Goal: Find specific page/section: Find specific page/section

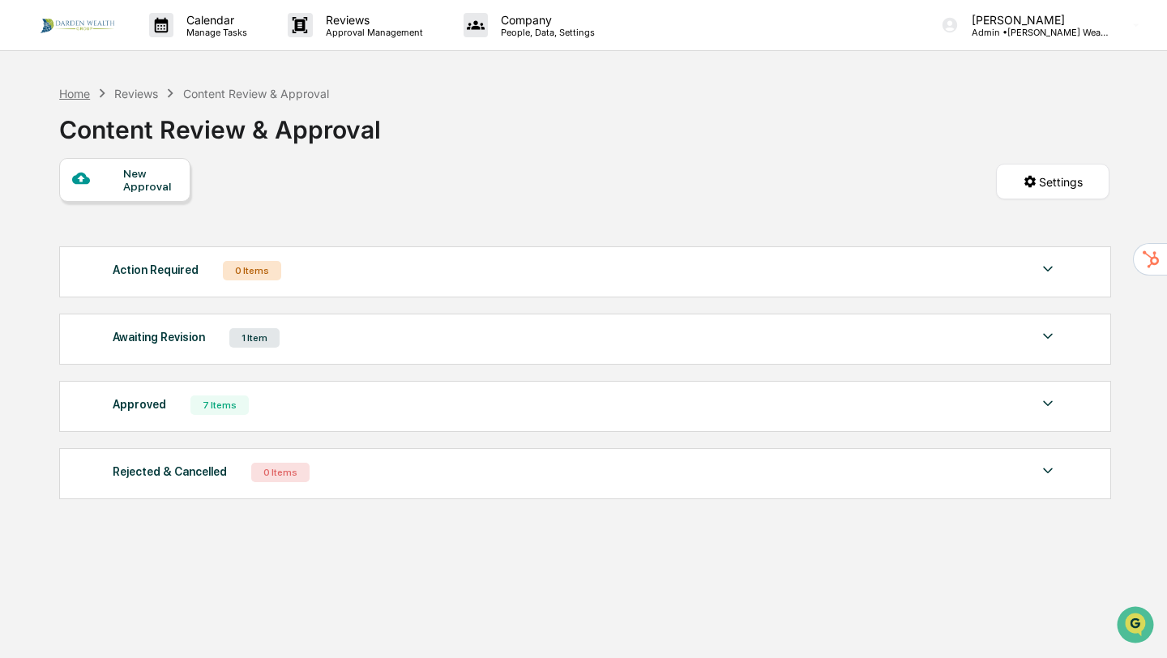
click at [73, 92] on div "Home" at bounding box center [74, 94] width 31 height 14
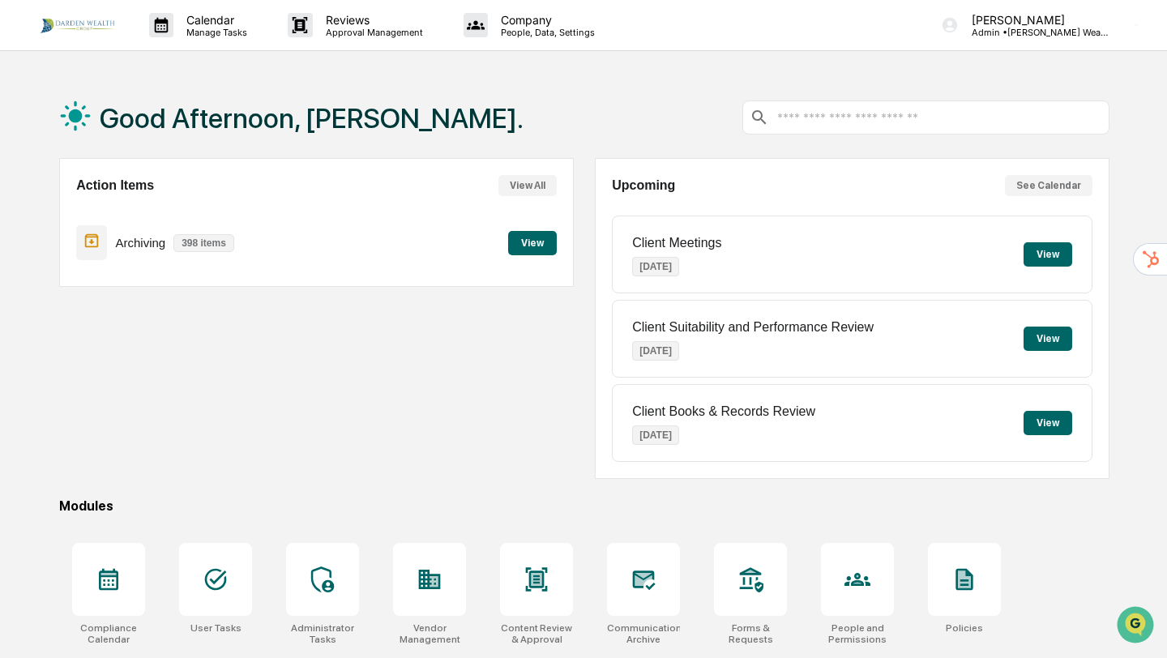
click at [1055, 187] on button "See Calendar" at bounding box center [1049, 185] width 88 height 21
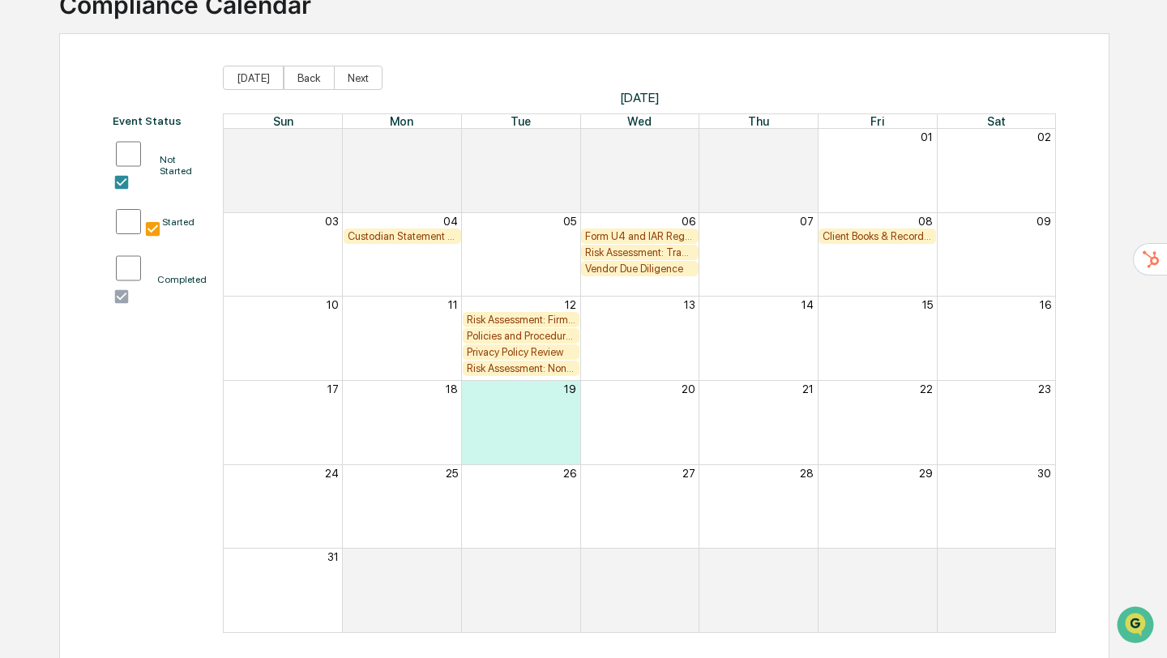
scroll to position [132, 0]
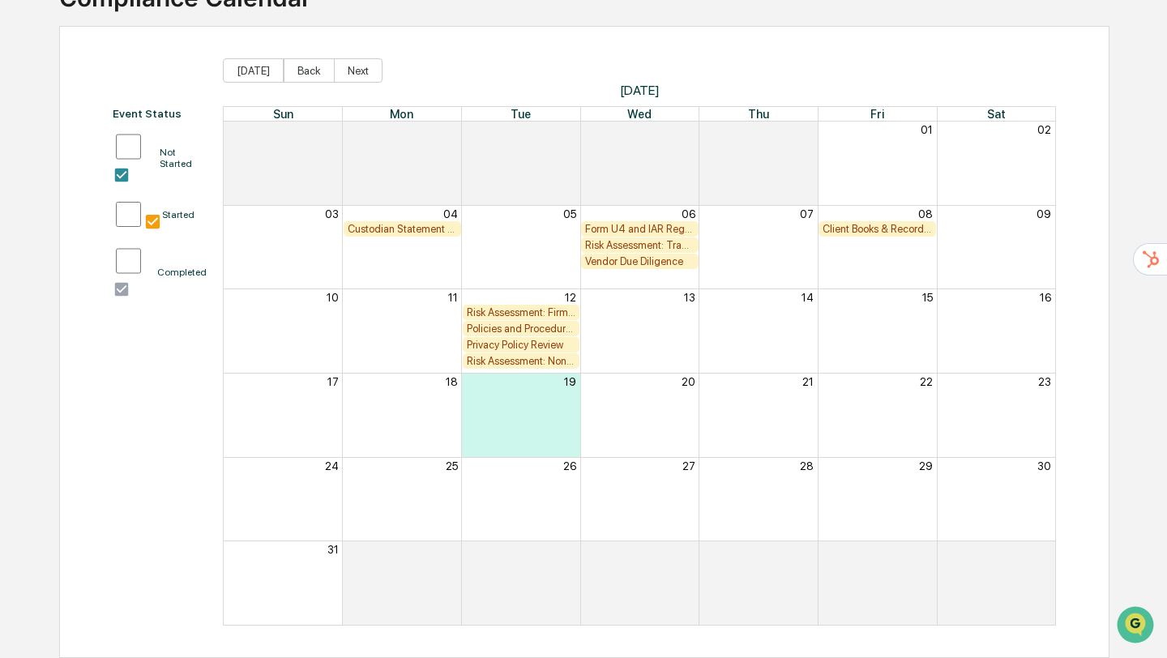
click at [413, 231] on div "Custodian Statement Delivery Review" at bounding box center [402, 229] width 109 height 12
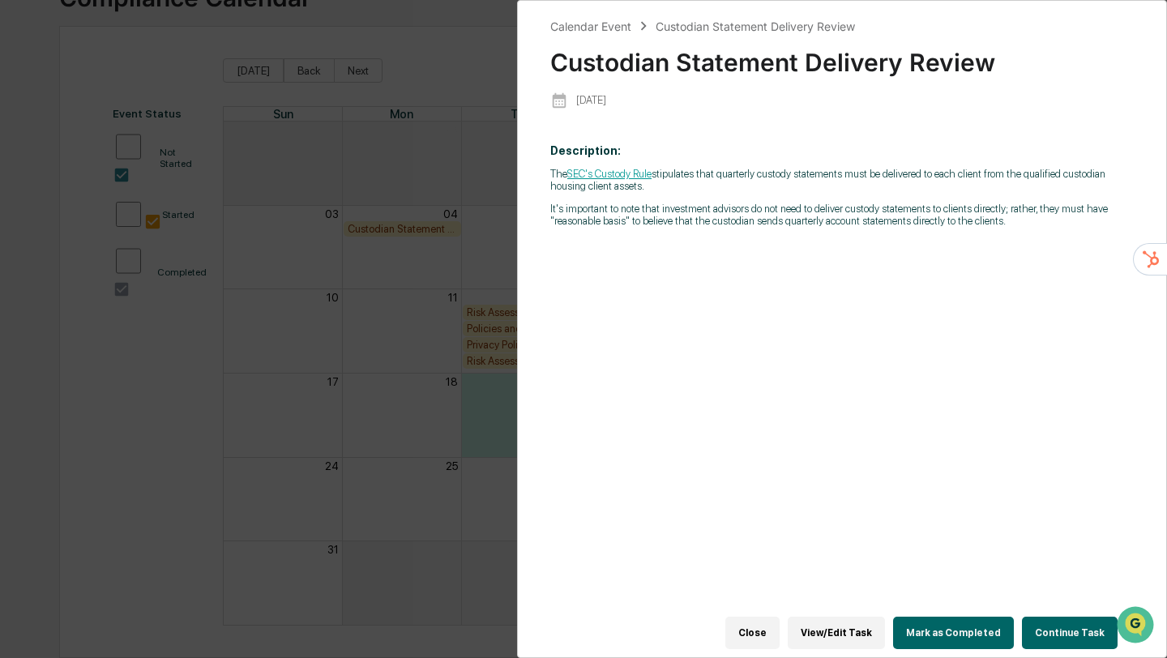
click at [750, 626] on button "Close" at bounding box center [753, 633] width 54 height 32
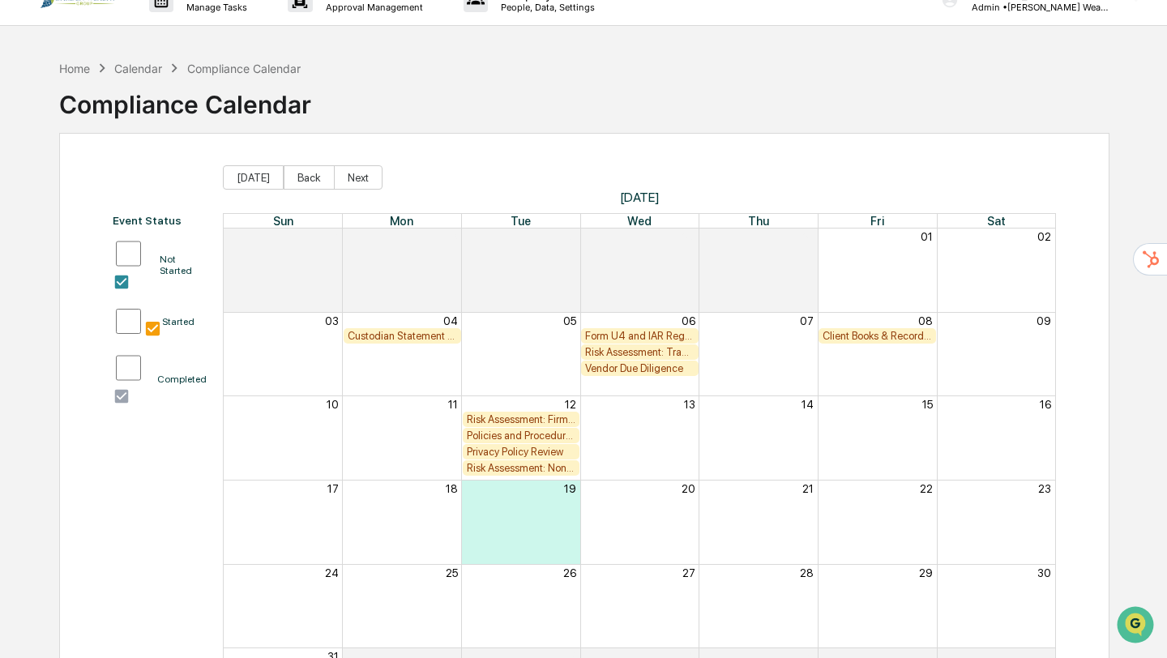
scroll to position [13, 0]
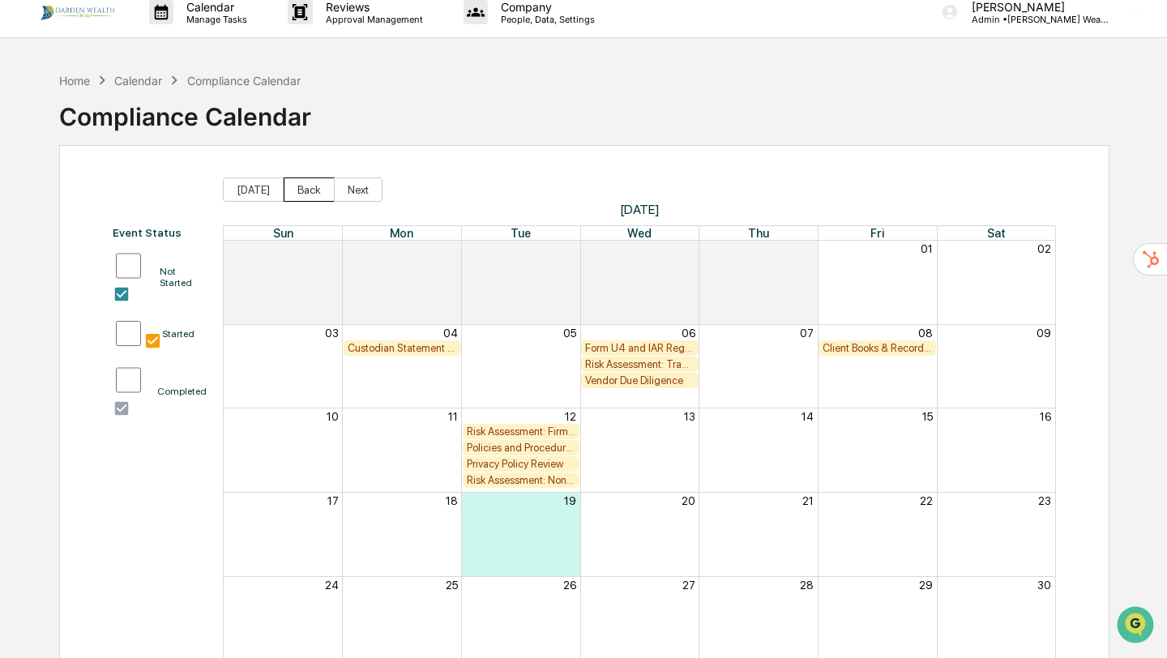
click at [298, 189] on button "Back" at bounding box center [309, 190] width 51 height 24
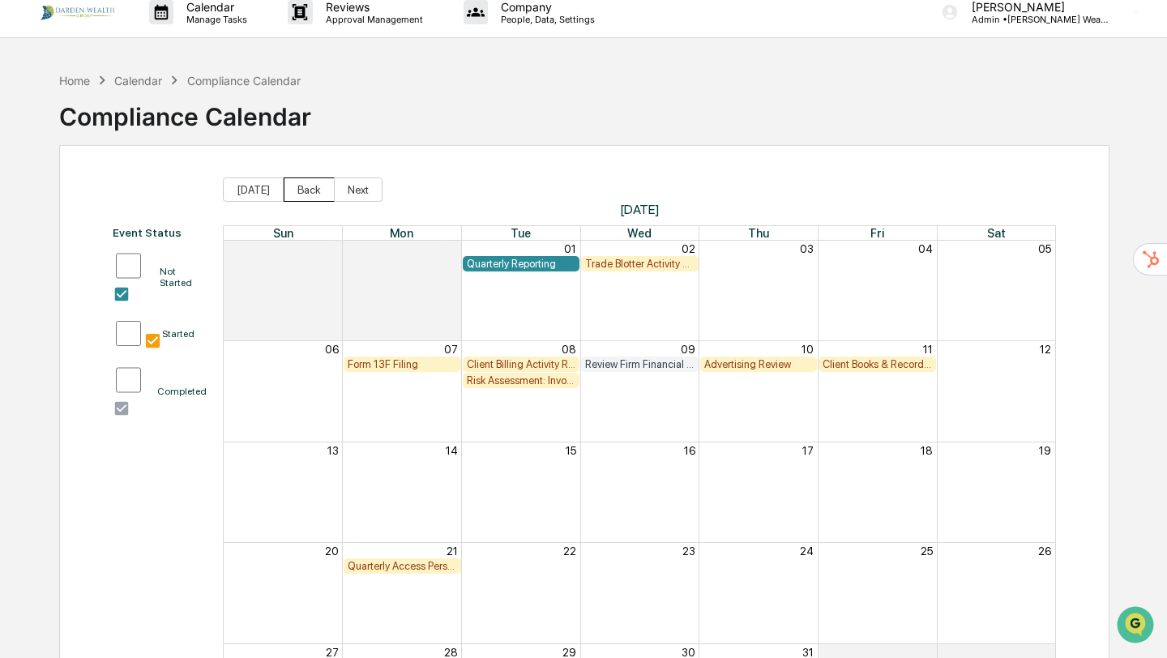
click at [298, 189] on button "Back" at bounding box center [309, 190] width 51 height 24
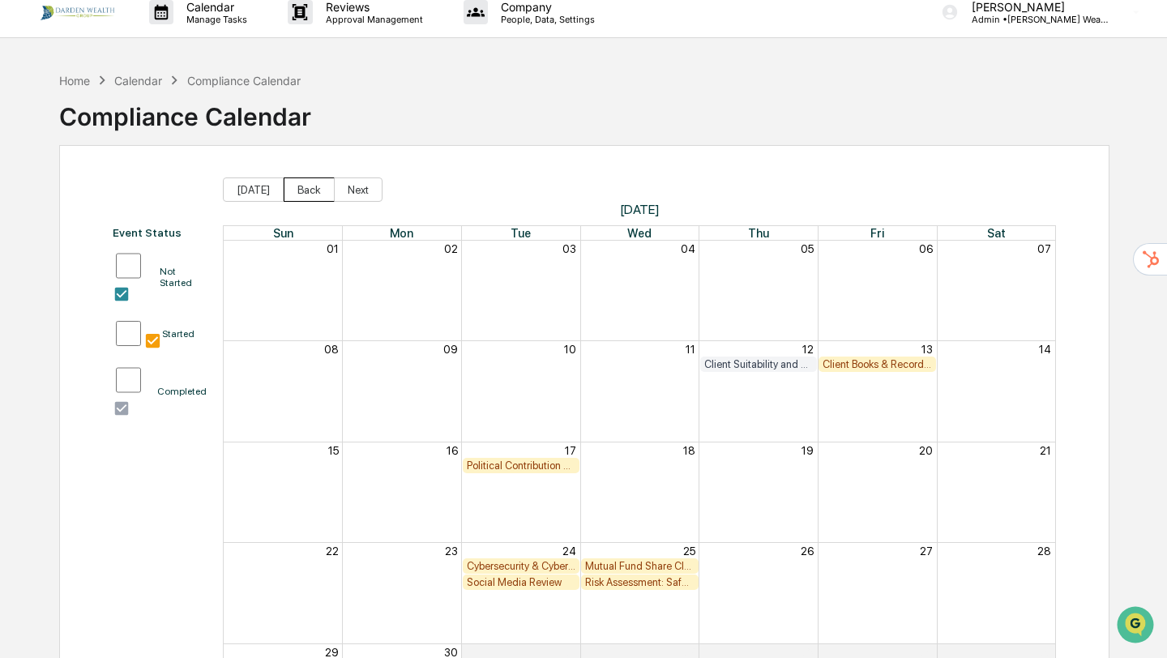
click at [298, 189] on button "Back" at bounding box center [309, 190] width 51 height 24
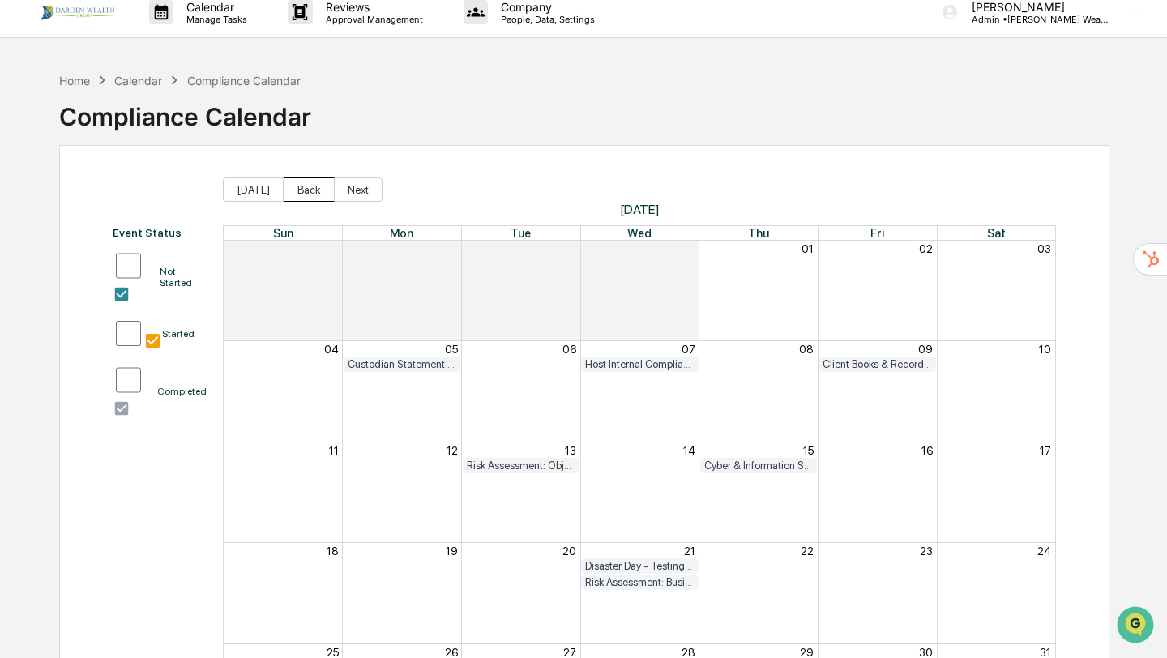
click at [298, 189] on button "Back" at bounding box center [309, 190] width 51 height 24
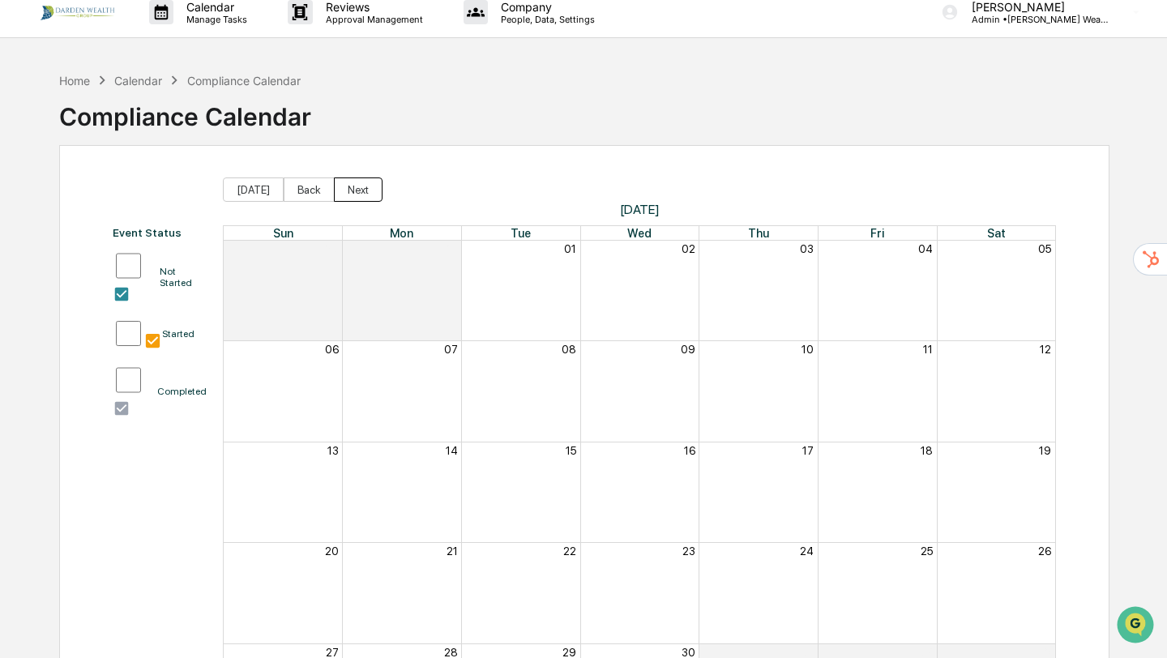
click at [359, 193] on button "Next" at bounding box center [358, 190] width 49 height 24
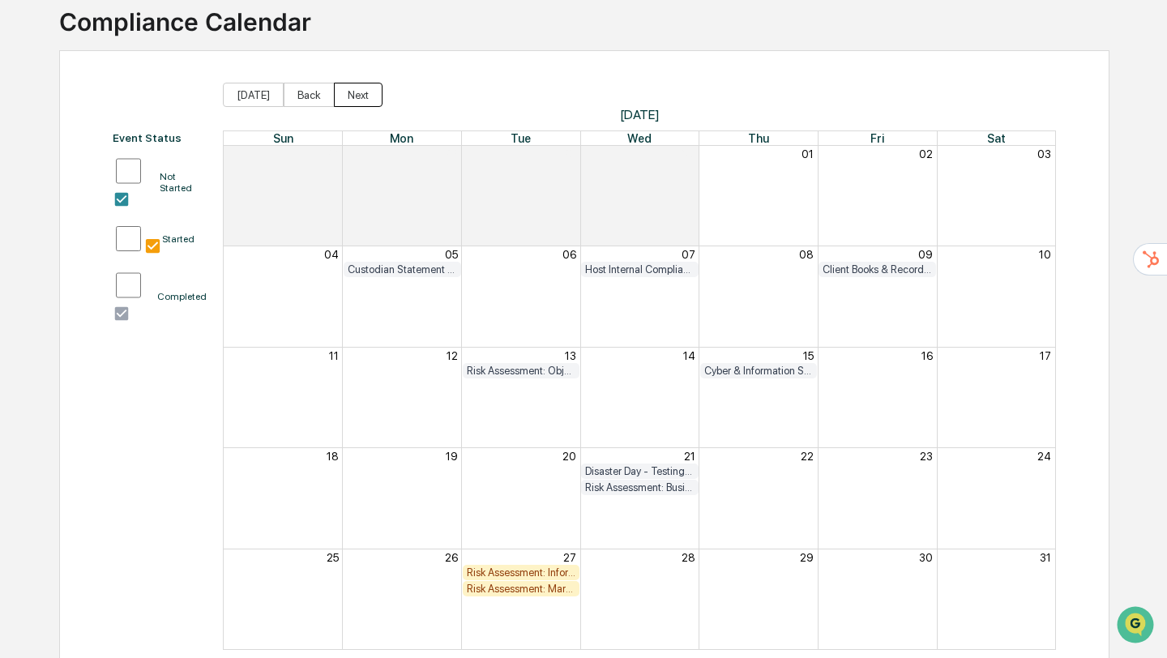
scroll to position [132, 0]
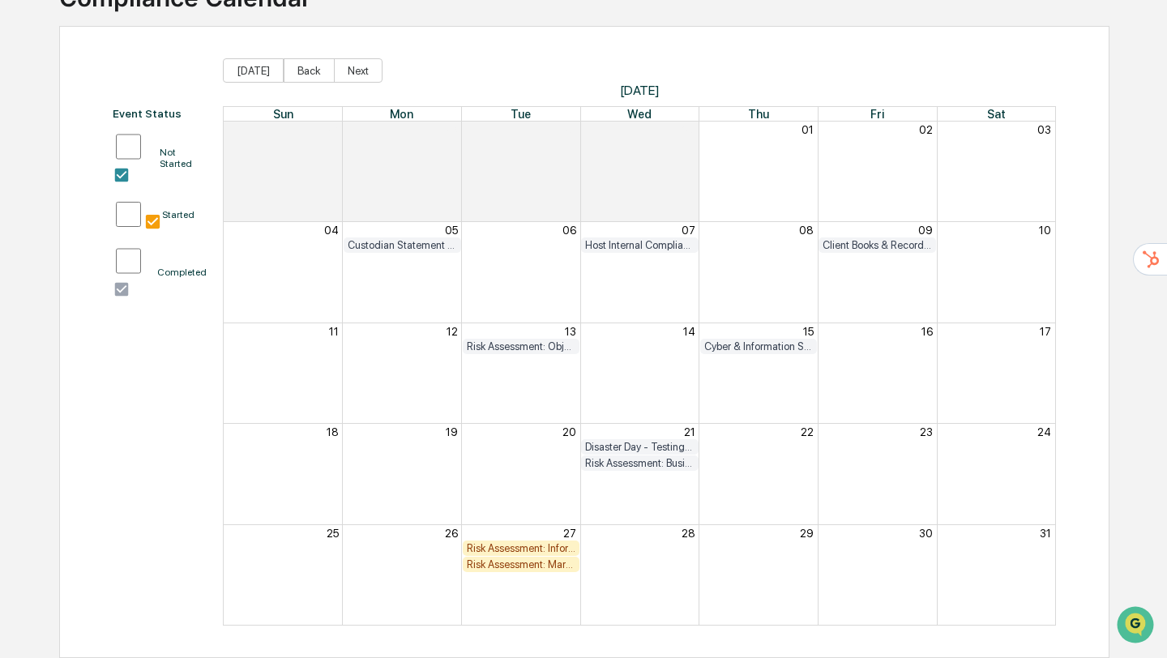
click at [527, 549] on div "Risk Assessment: Information Security/Cybersecurity" at bounding box center [521, 548] width 109 height 12
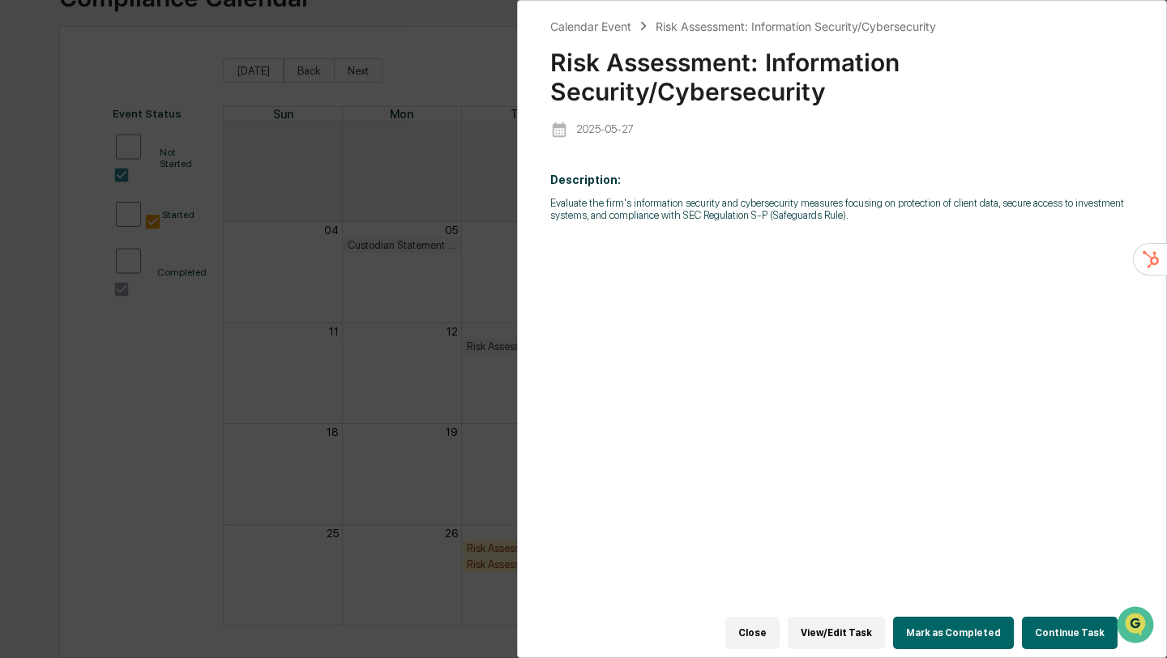
click at [745, 637] on button "Close" at bounding box center [753, 633] width 54 height 32
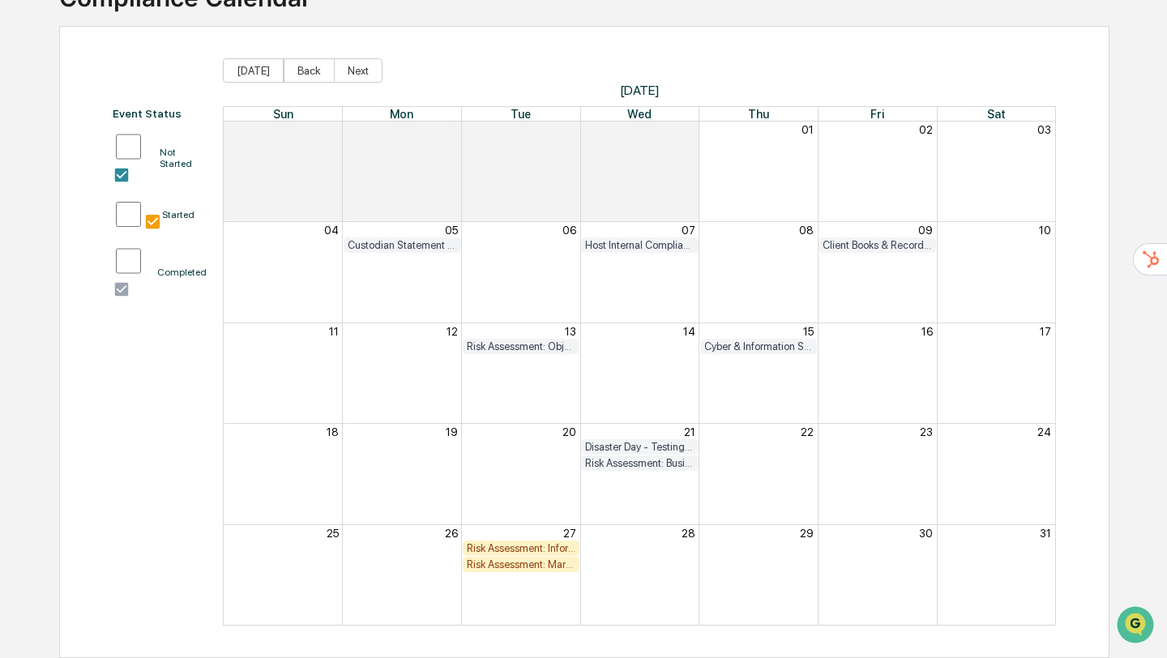
click at [530, 347] on div "Risk Assessment: Objectives/Restrictions/Suitability" at bounding box center [521, 346] width 109 height 12
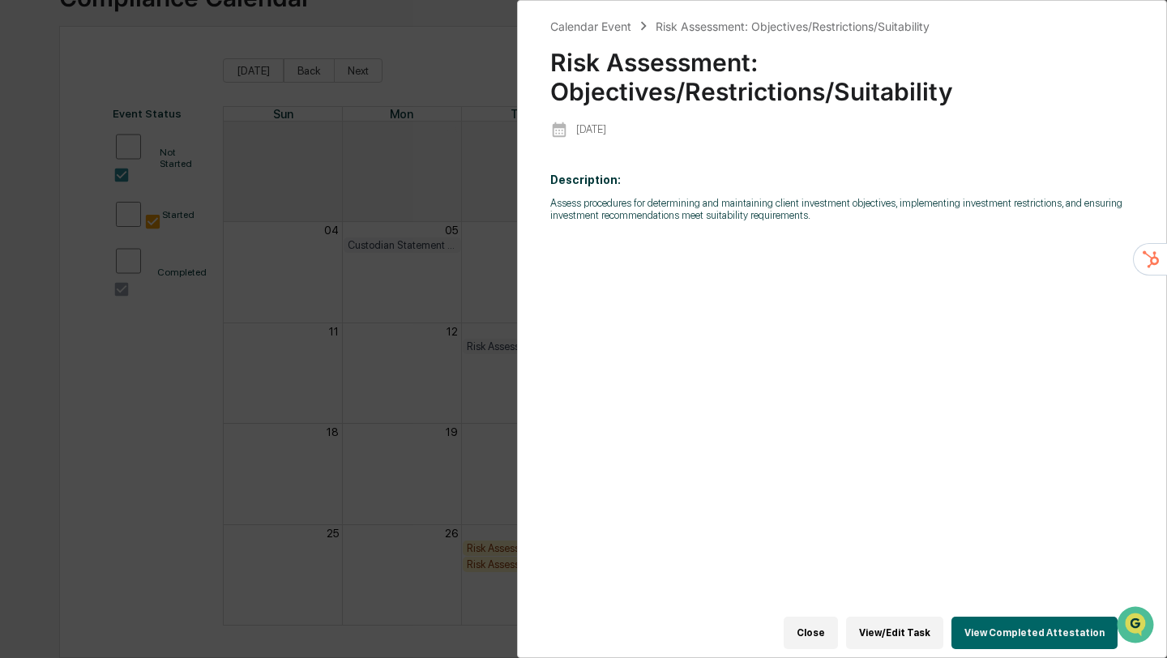
click at [807, 630] on button "Close" at bounding box center [811, 633] width 54 height 32
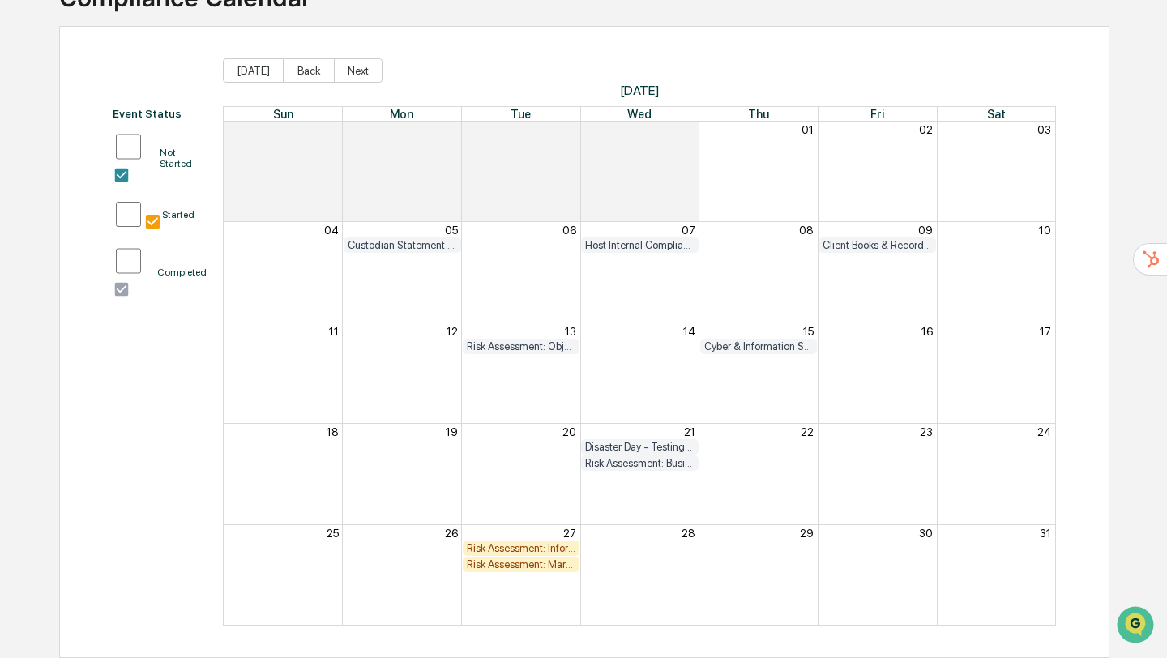
click at [644, 447] on div "Disaster Day - Testing the firm's Business Continuity Plan" at bounding box center [639, 447] width 109 height 12
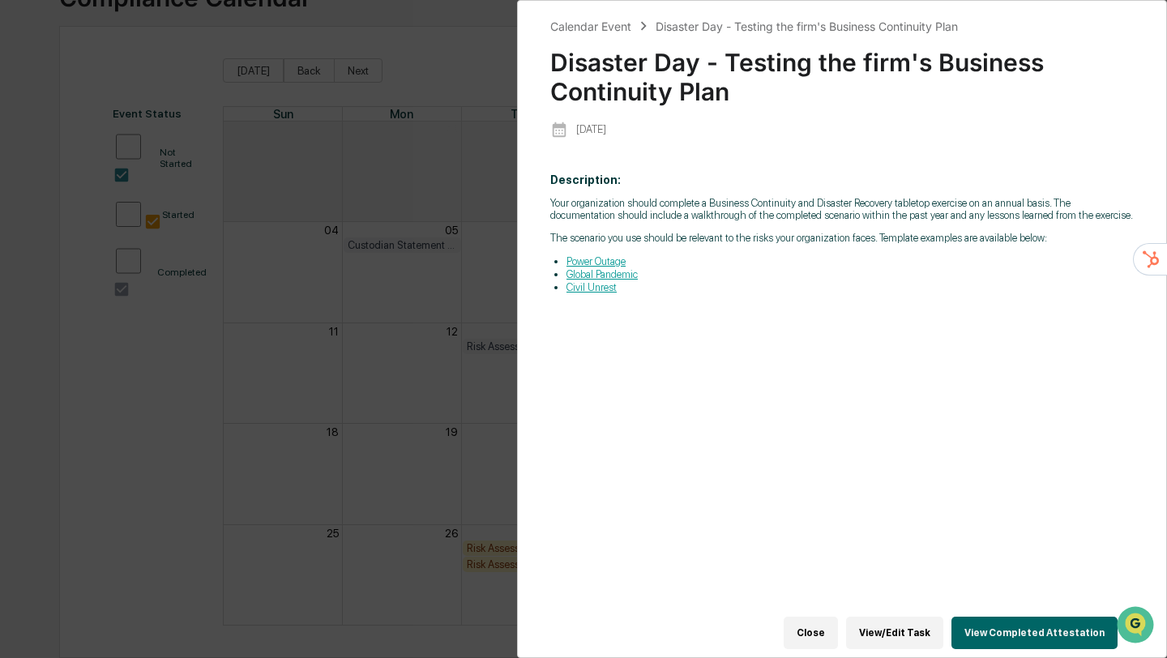
click at [604, 293] on link "Civil Unrest" at bounding box center [592, 287] width 50 height 12
